Goal: Transaction & Acquisition: Purchase product/service

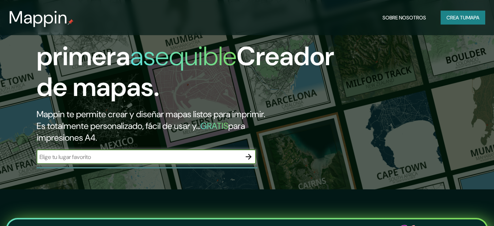
scroll to position [37, 0]
click at [137, 154] on input "text" at bounding box center [139, 157] width 205 height 8
type input "REMANSITO [GEOGRAPHIC_DATA]"
click at [137, 155] on input "REMANSITO [GEOGRAPHIC_DATA]" at bounding box center [139, 157] width 205 height 8
click at [121, 161] on div "REMANSITO [GEOGRAPHIC_DATA] ​" at bounding box center [147, 156] width 220 height 15
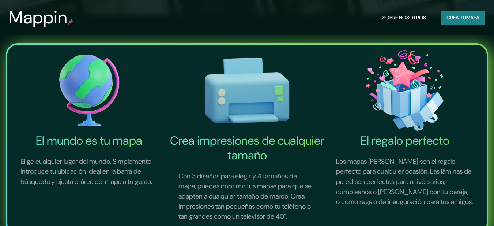
scroll to position [220, 0]
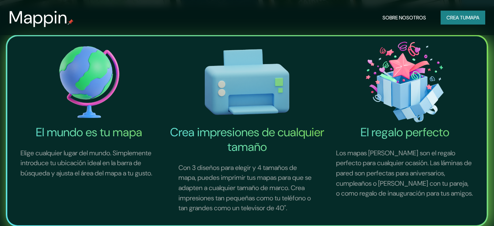
click at [92, 101] on img at bounding box center [89, 82] width 155 height 86
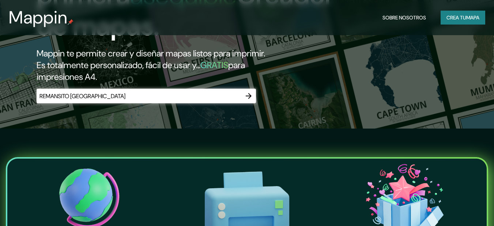
scroll to position [37, 0]
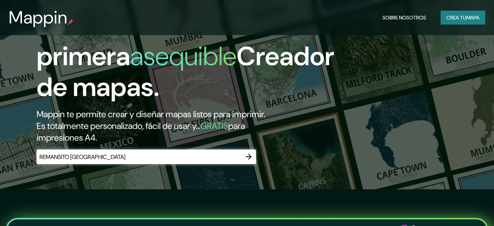
click at [246, 156] on icon "button" at bounding box center [248, 156] width 9 height 9
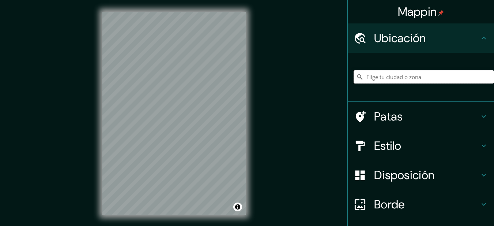
click at [397, 82] on input "Elige tu ciudad o zona" at bounding box center [424, 76] width 141 height 13
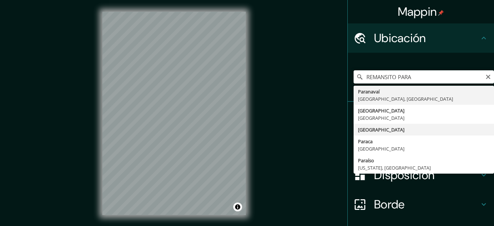
type input "[GEOGRAPHIC_DATA]"
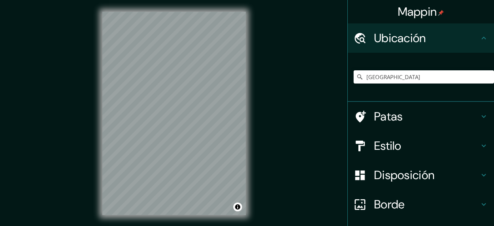
click at [355, 144] on icon at bounding box center [360, 145] width 13 height 13
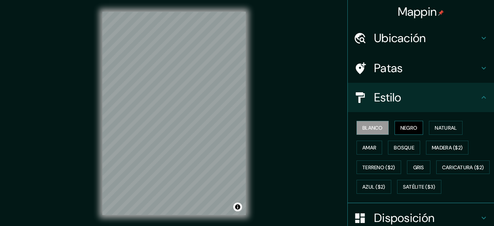
click at [401, 129] on font "Negro" at bounding box center [409, 127] width 17 height 7
click at [440, 128] on font "Natural" at bounding box center [446, 127] width 22 height 7
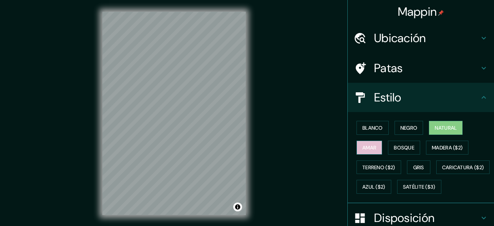
click at [363, 149] on font "Amar" at bounding box center [370, 147] width 14 height 7
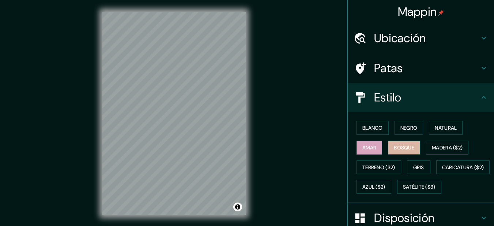
click at [403, 149] on font "Bosque" at bounding box center [404, 147] width 20 height 7
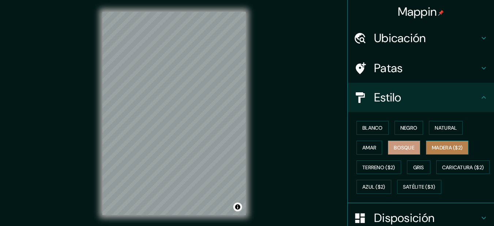
click at [432, 152] on font "Madera ($2)" at bounding box center [447, 148] width 31 height 10
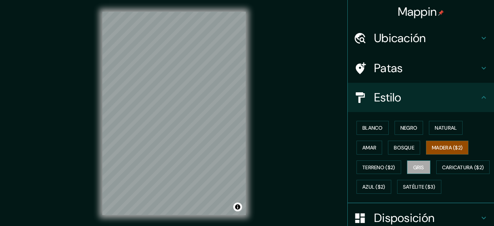
click at [414, 169] on font "Gris" at bounding box center [419, 167] width 11 height 7
click at [363, 149] on font "Amar" at bounding box center [370, 147] width 14 height 7
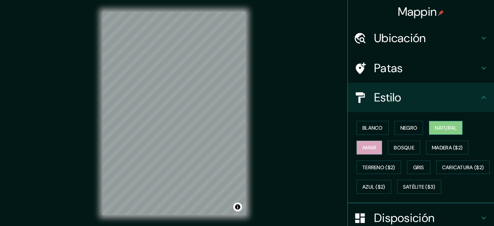
click at [436, 127] on font "Natural" at bounding box center [446, 127] width 22 height 7
click at [394, 146] on font "Bosque" at bounding box center [404, 147] width 20 height 7
click at [366, 148] on font "Amar" at bounding box center [370, 147] width 14 height 7
